Goal: Find contact information: Find contact information

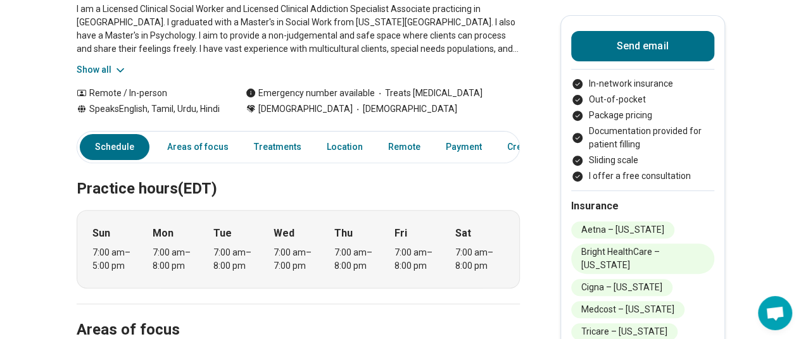
scroll to position [199, 9]
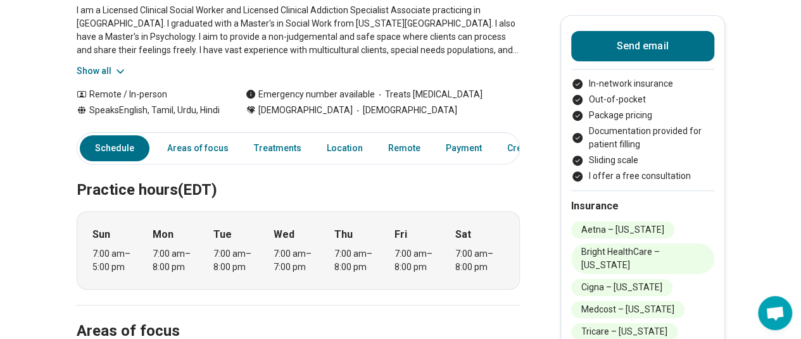
click at [109, 260] on div "7:00 am – 5:00 pm" at bounding box center [116, 261] width 49 height 27
click at [398, 158] on link "Remote" at bounding box center [404, 149] width 47 height 26
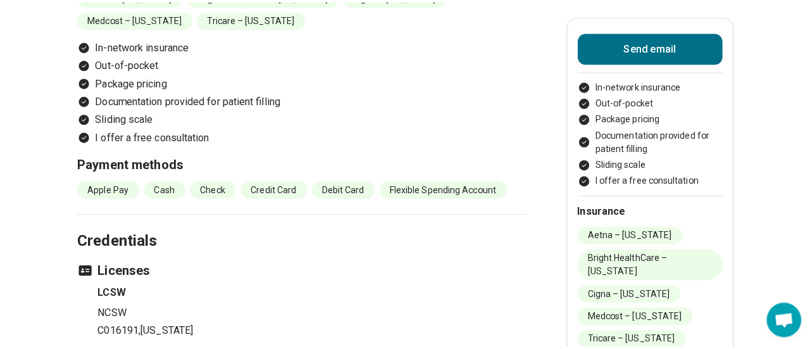
scroll to position [1411, 0]
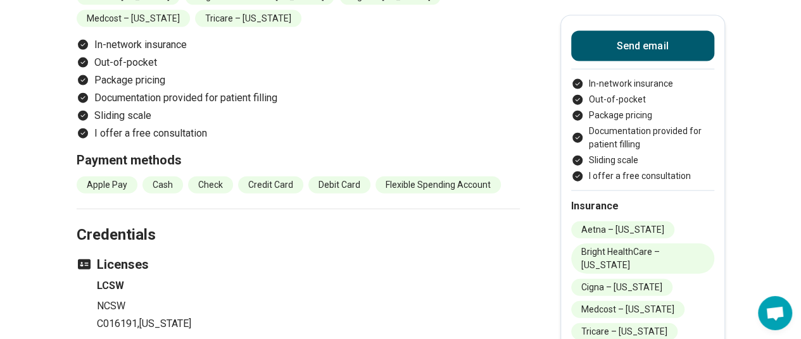
click at [614, 48] on button "Send email" at bounding box center [642, 46] width 143 height 30
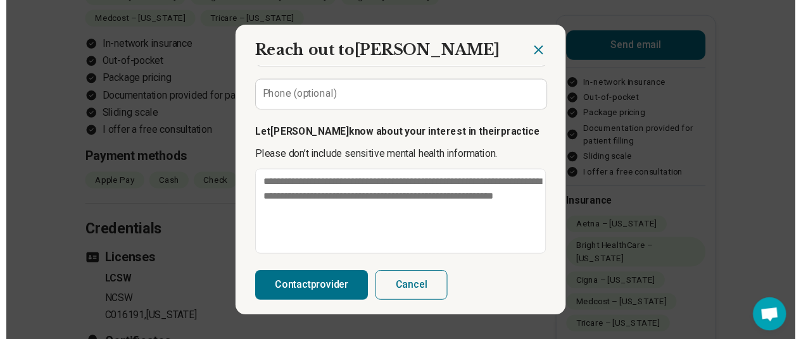
scroll to position [0, 0]
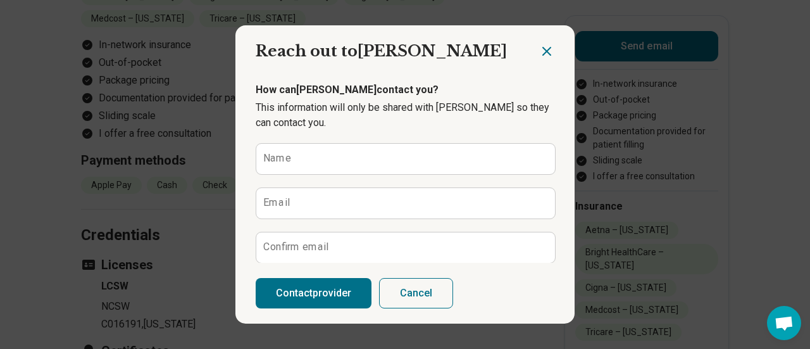
click at [547, 47] on icon "Close dialog" at bounding box center [546, 51] width 15 height 15
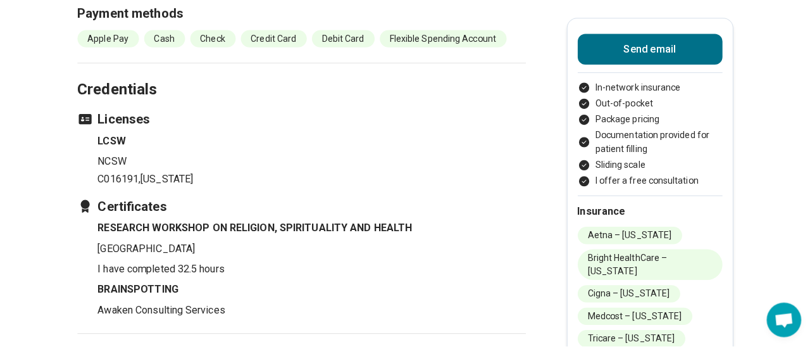
scroll to position [1560, 0]
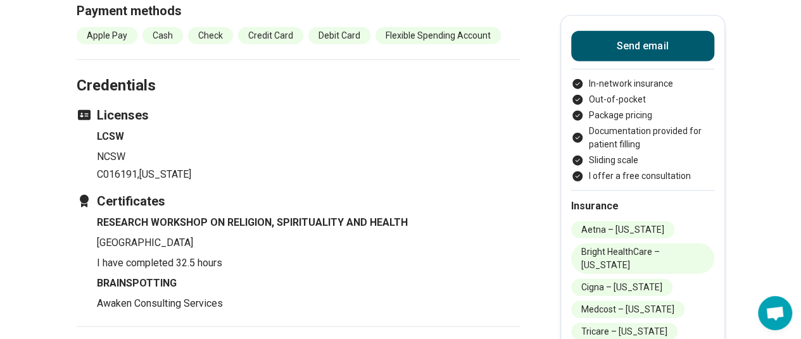
click at [669, 33] on button "Send email" at bounding box center [642, 46] width 143 height 30
type textarea "*"
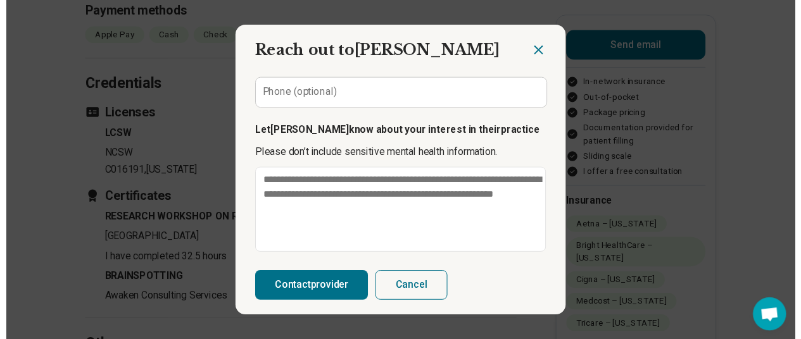
scroll to position [0, 0]
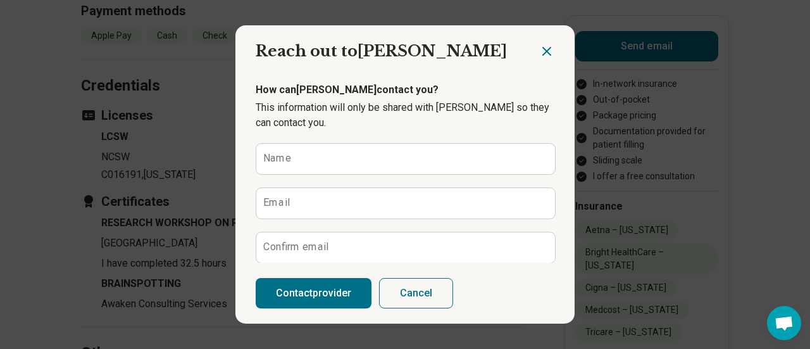
click at [546, 53] on icon "Close dialog" at bounding box center [546, 51] width 15 height 15
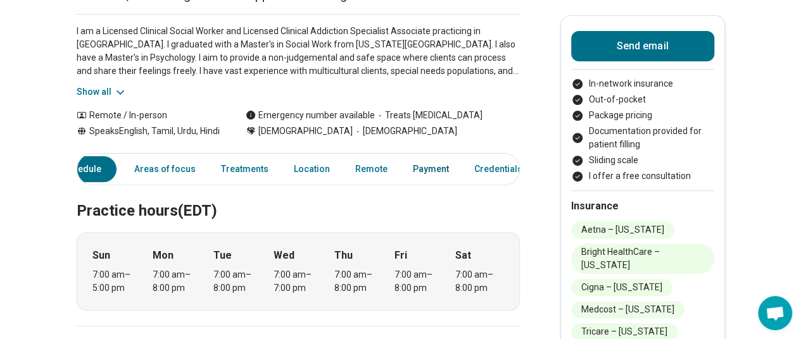
scroll to position [168, 9]
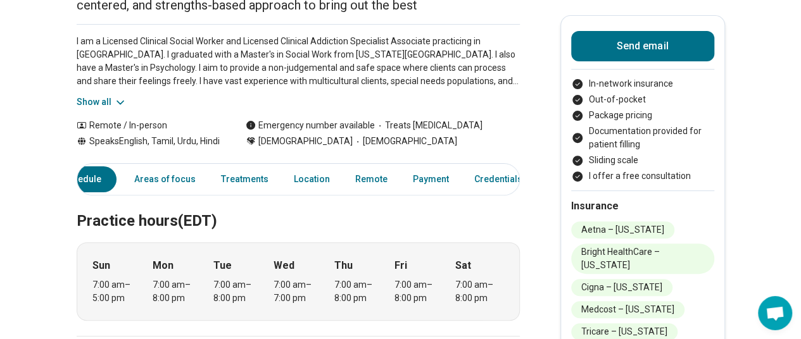
click at [99, 102] on button "Show all" at bounding box center [102, 102] width 50 height 13
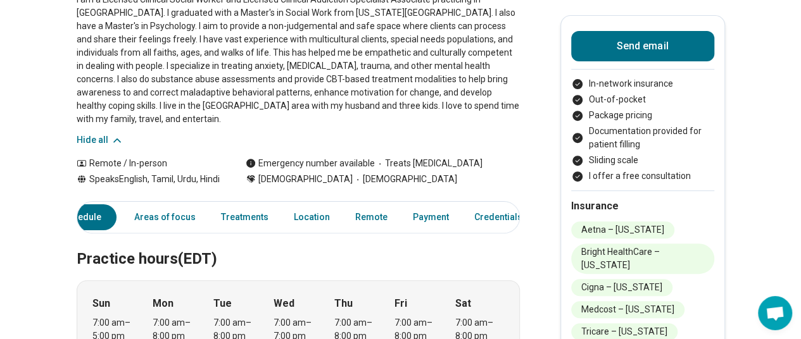
scroll to position [214, 2]
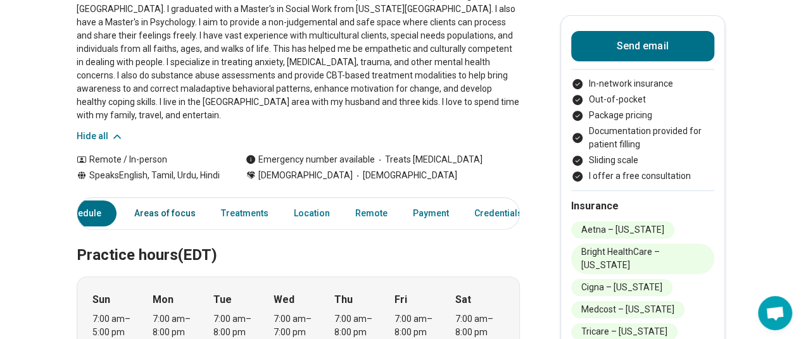
click at [168, 205] on link "Areas of focus" at bounding box center [165, 214] width 77 height 26
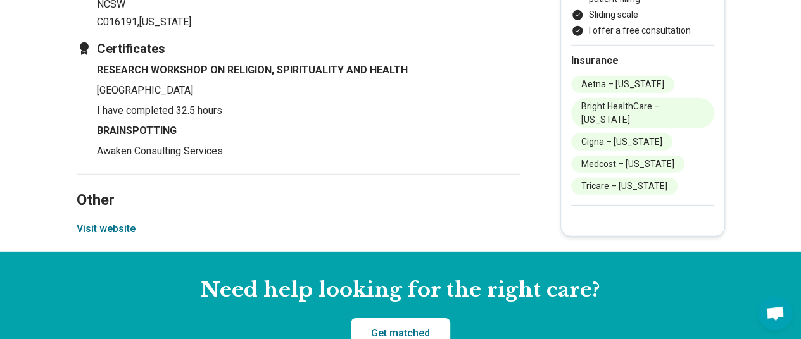
scroll to position [1790, 9]
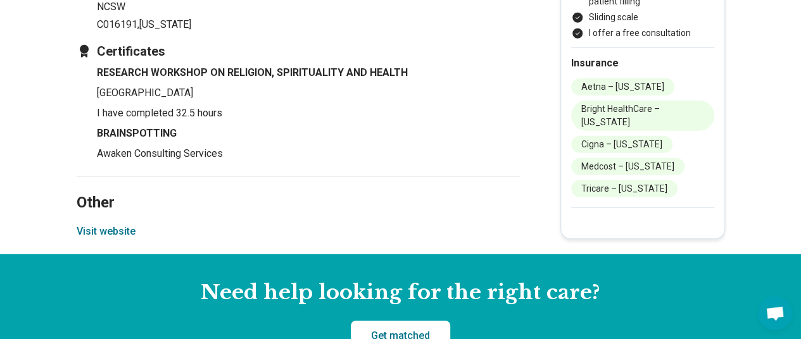
click at [92, 227] on button "Visit website" at bounding box center [106, 231] width 59 height 15
